Goal: Task Accomplishment & Management: Manage account settings

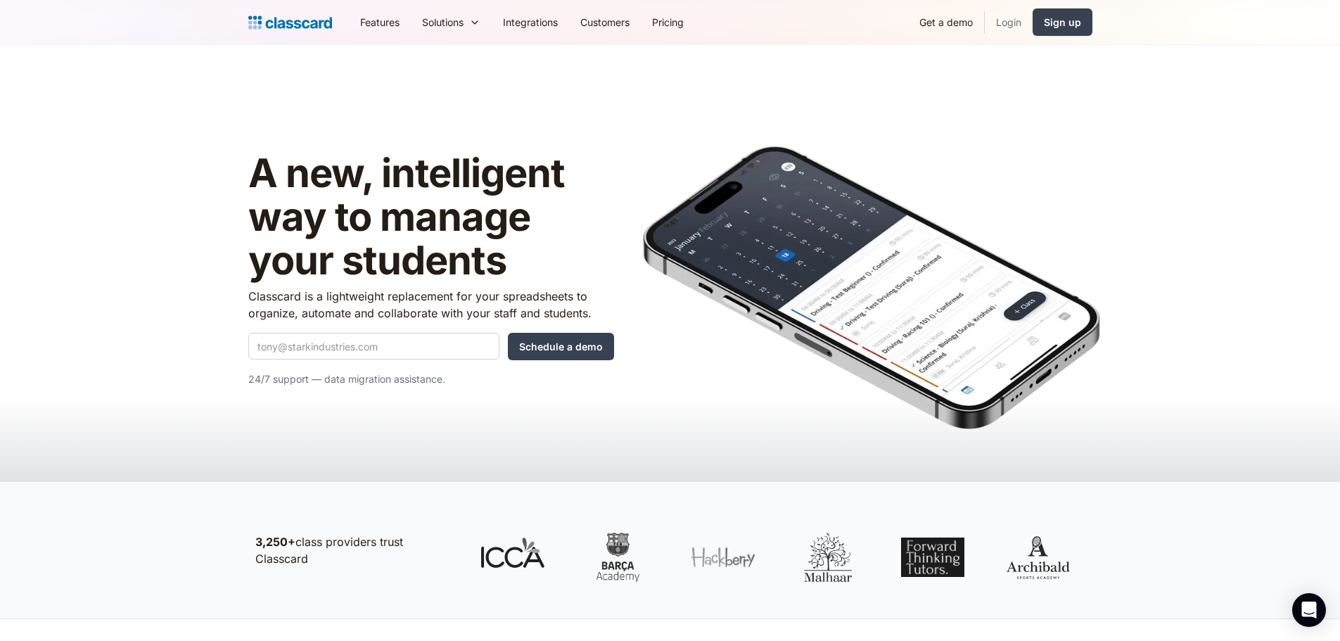
click at [1013, 28] on link "Login" at bounding box center [1009, 22] width 48 height 32
click at [1003, 15] on link "Login" at bounding box center [1009, 22] width 48 height 32
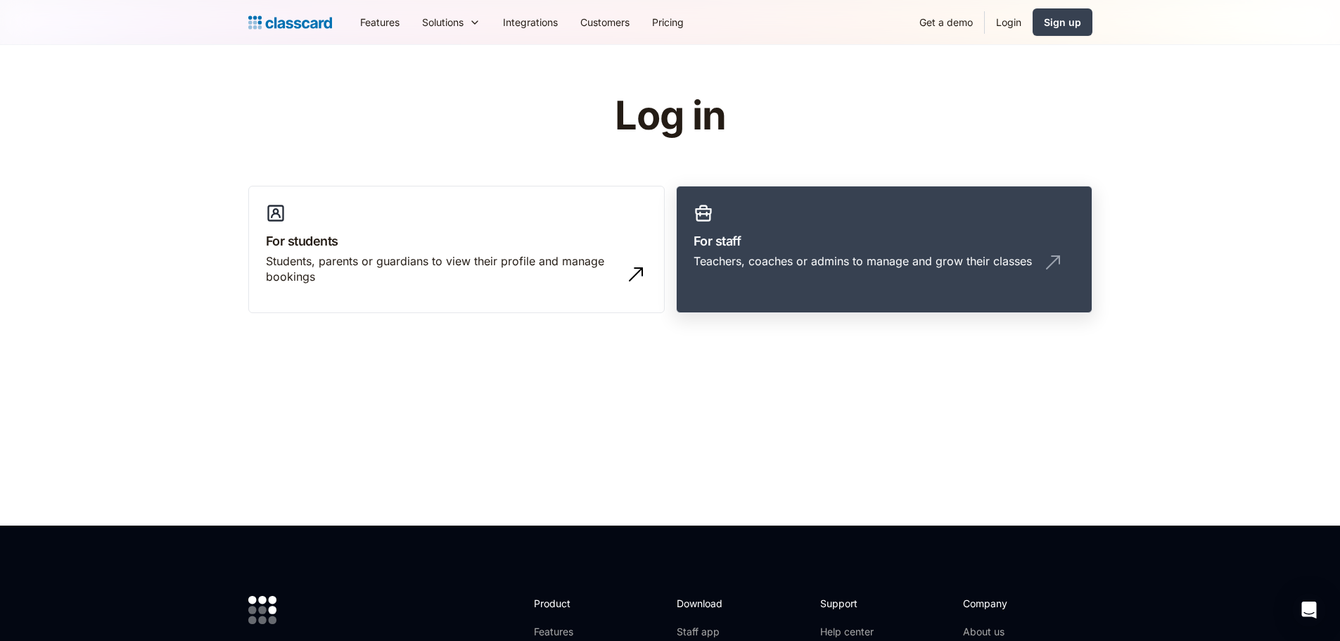
click at [823, 264] on div "Teachers, coaches or admins to manage and grow their classes" at bounding box center [863, 260] width 338 height 15
click at [758, 260] on div "Teachers, coaches or admins to manage and grow their classes" at bounding box center [863, 260] width 338 height 15
